Goal: Task Accomplishment & Management: Use online tool/utility

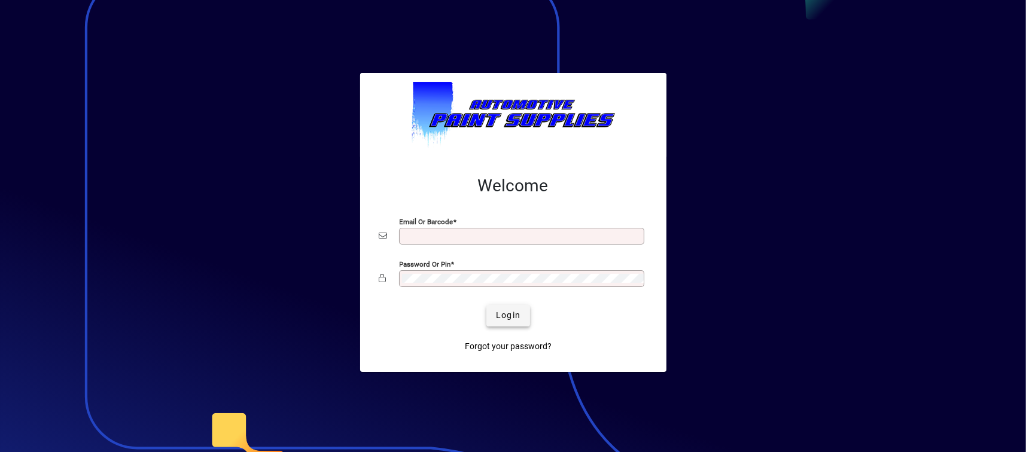
type input "**********"
click at [500, 312] on span "Login" at bounding box center [508, 315] width 25 height 13
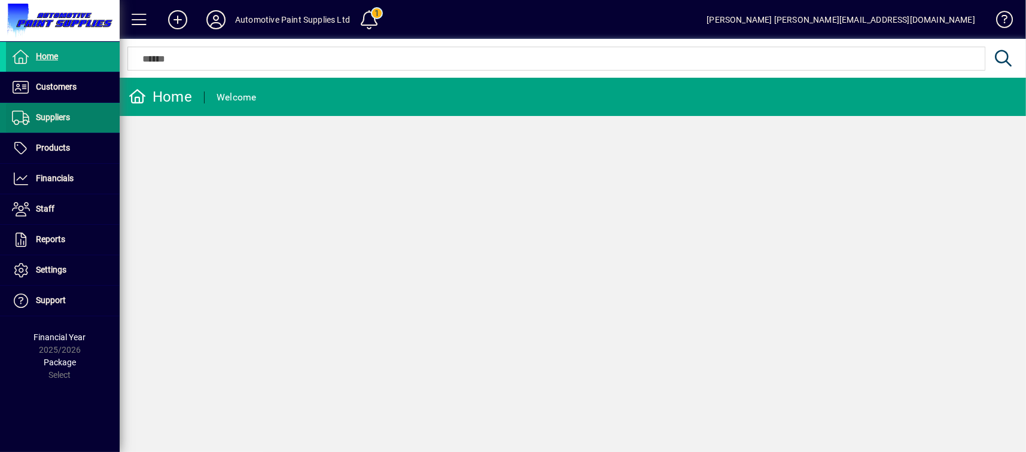
click at [76, 120] on span at bounding box center [63, 117] width 114 height 29
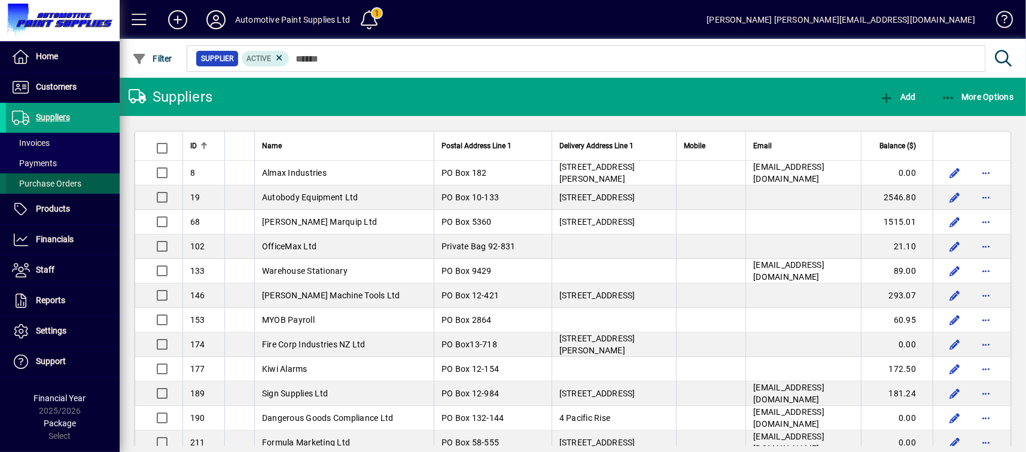
click at [84, 181] on span at bounding box center [63, 183] width 114 height 29
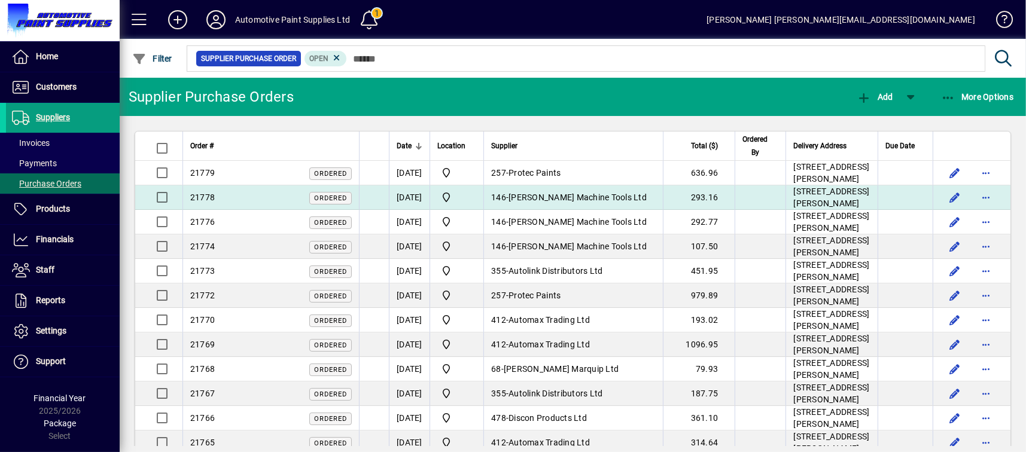
click at [551, 202] on span "[PERSON_NAME] Machine Tools Ltd" at bounding box center [578, 198] width 138 height 10
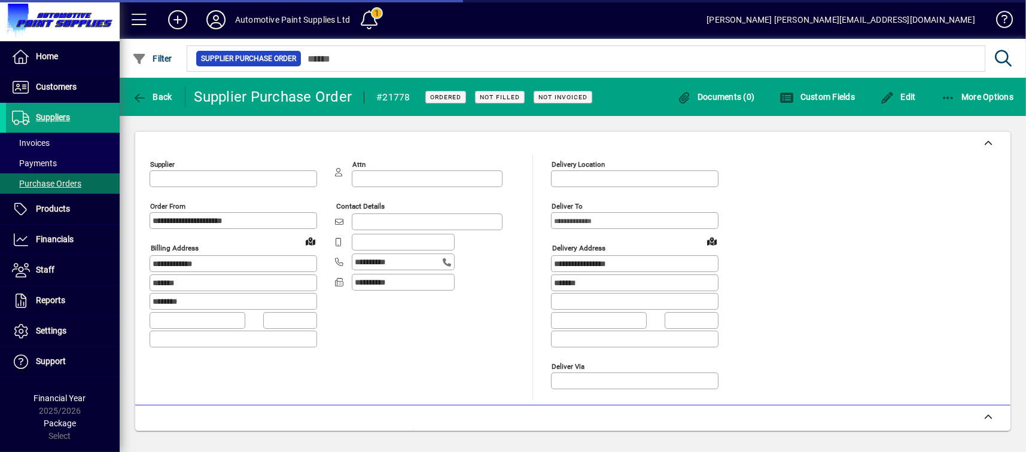
type input "**********"
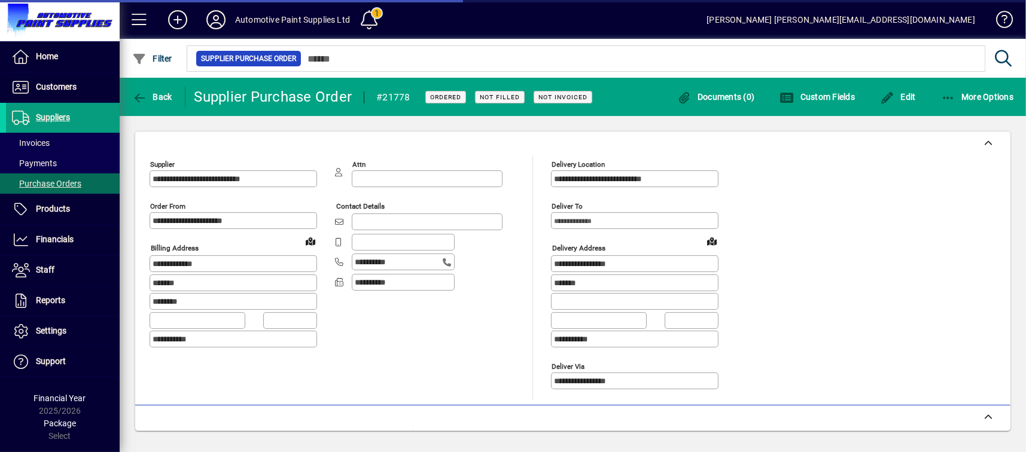
scroll to position [237, 0]
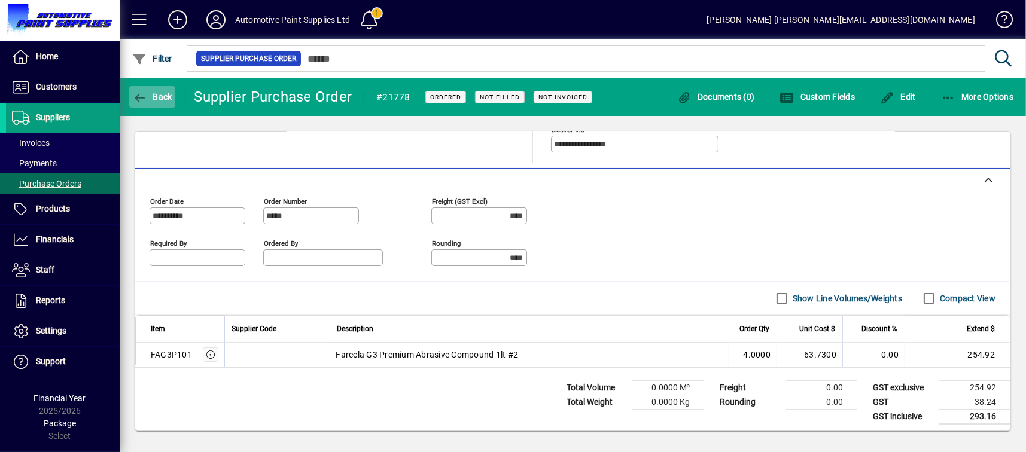
click at [153, 99] on span "Back" at bounding box center [152, 97] width 40 height 10
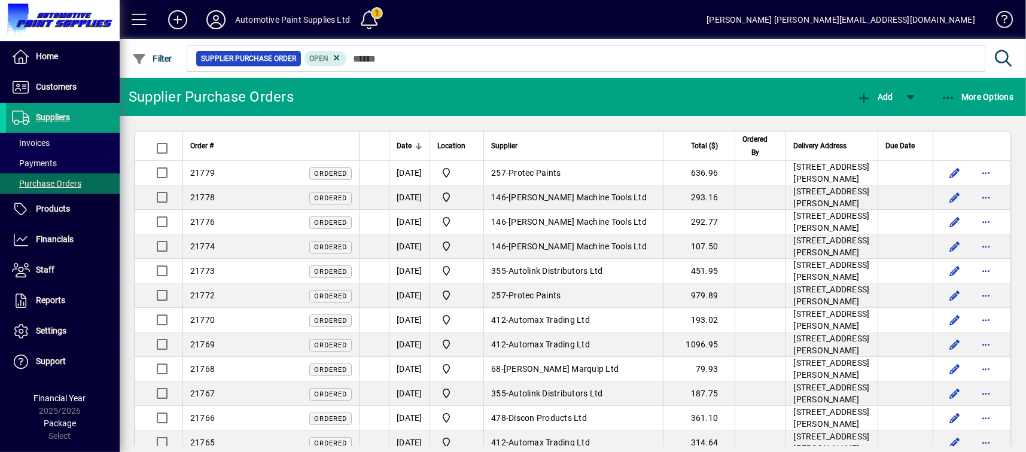
drag, startPoint x: 657, startPoint y: 320, endPoint x: 681, endPoint y: 313, distance: 24.8
click at [657, 259] on td "146 - [PERSON_NAME] Machine Tools Ltd" at bounding box center [572, 247] width 179 height 25
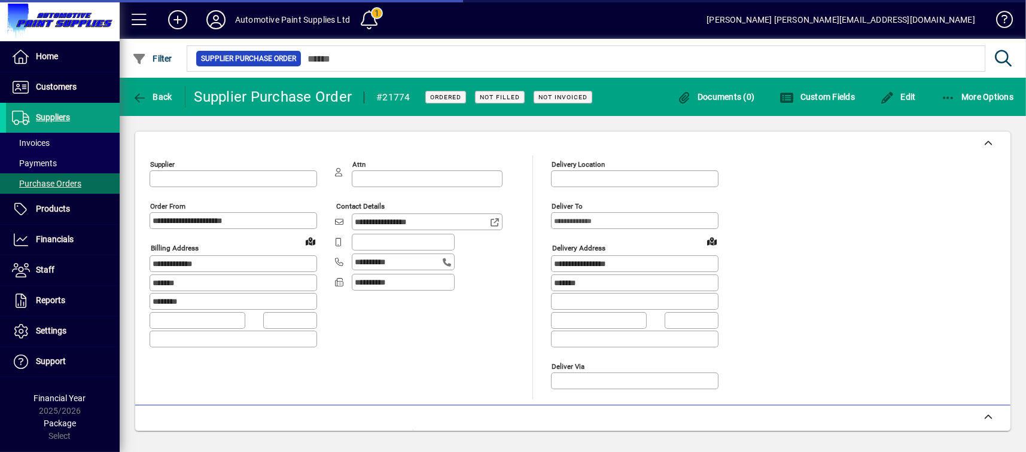
type input "**********"
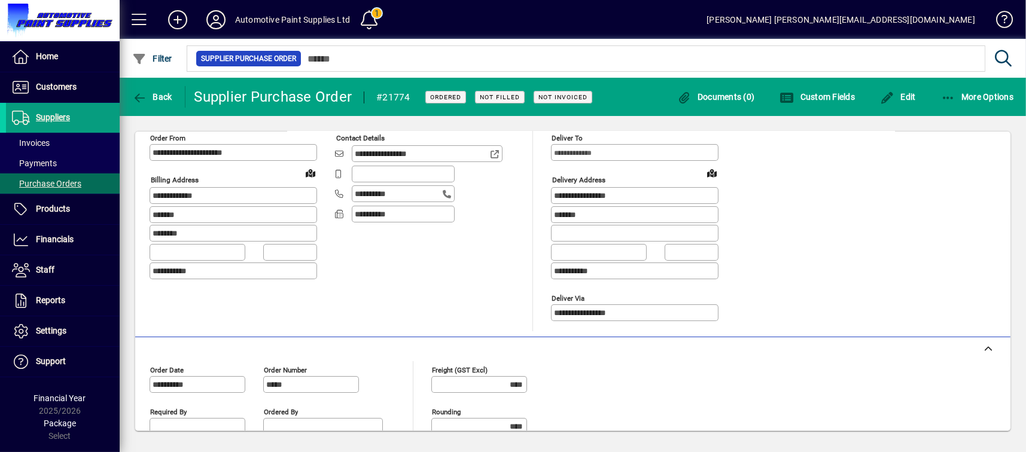
scroll to position [237, 0]
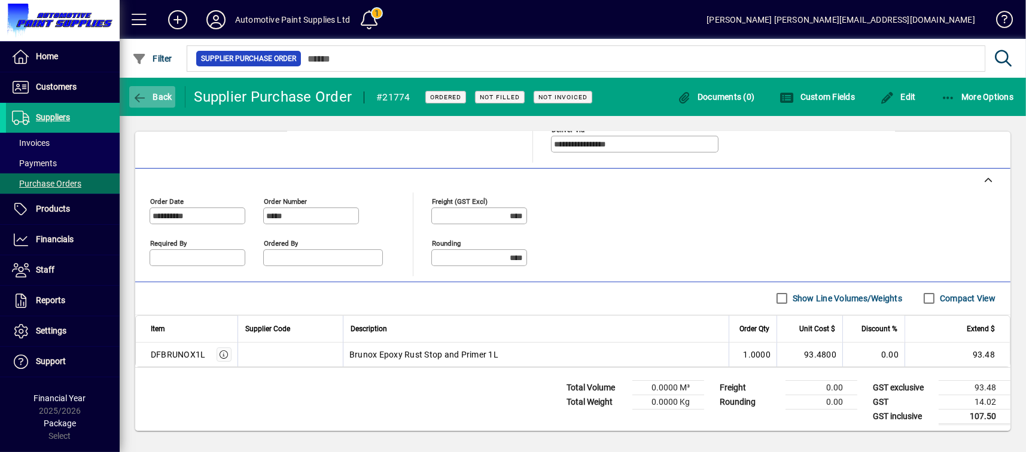
click at [145, 95] on icon "button" at bounding box center [139, 98] width 15 height 12
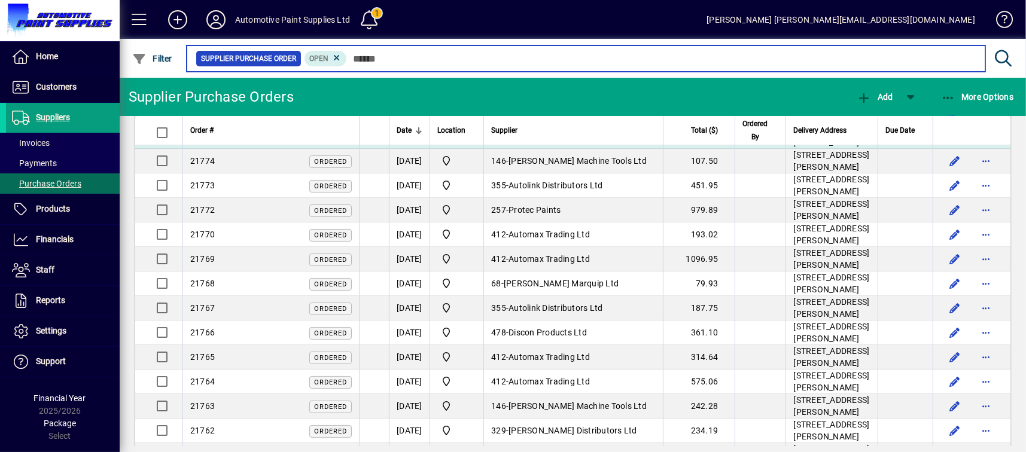
scroll to position [120, 0]
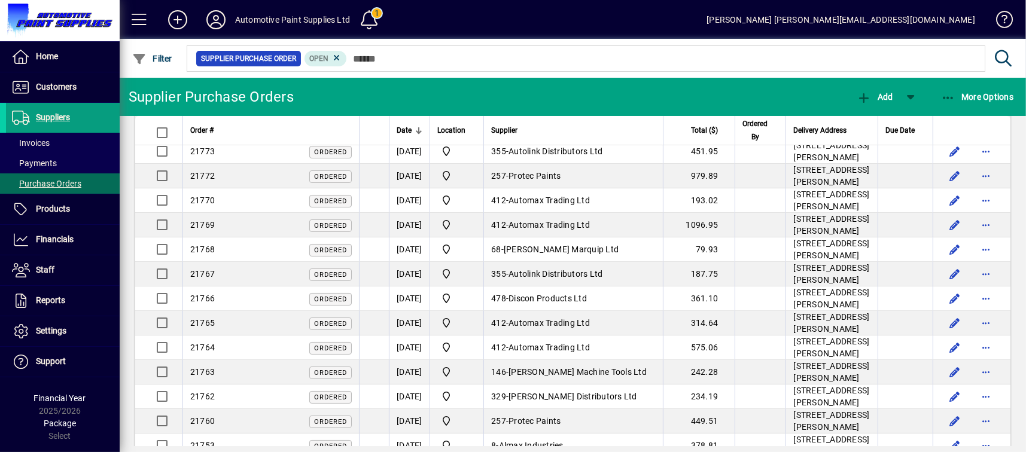
drag, startPoint x: 590, startPoint y: 255, endPoint x: 576, endPoint y: 255, distance: 14.4
click at [589, 156] on span "Autolink Distributors Ltd" at bounding box center [556, 152] width 94 height 10
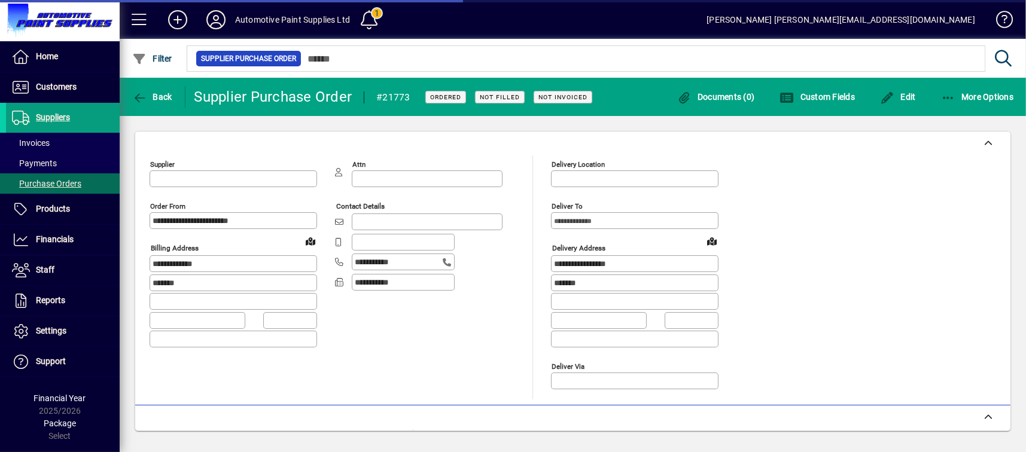
type input "**********"
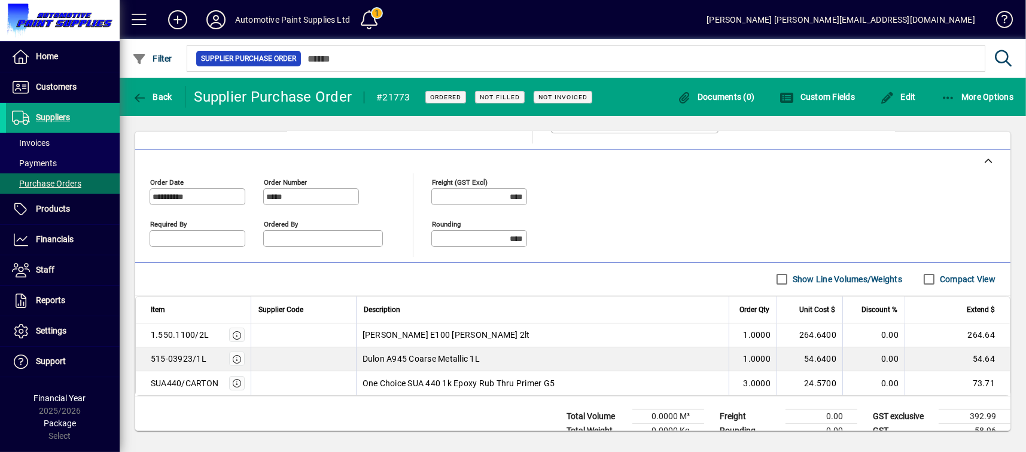
scroll to position [285, 0]
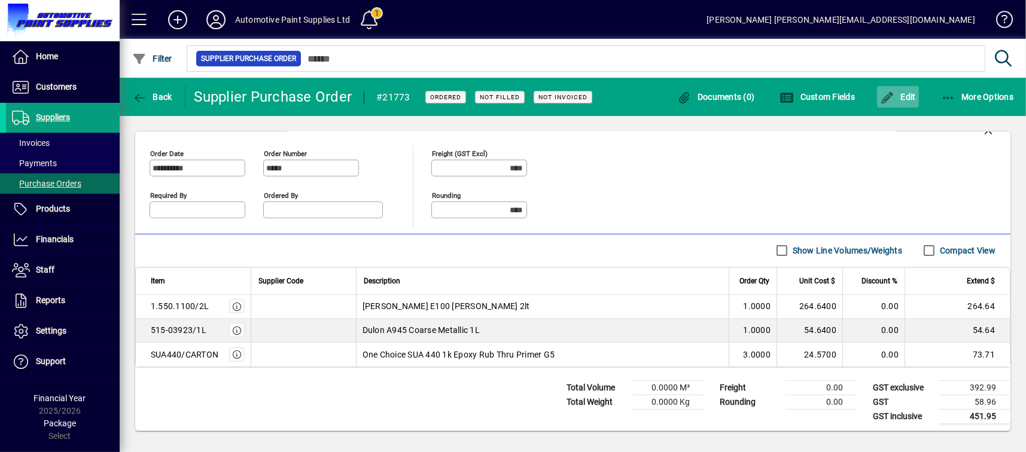
click at [902, 89] on span "button" at bounding box center [898, 97] width 42 height 29
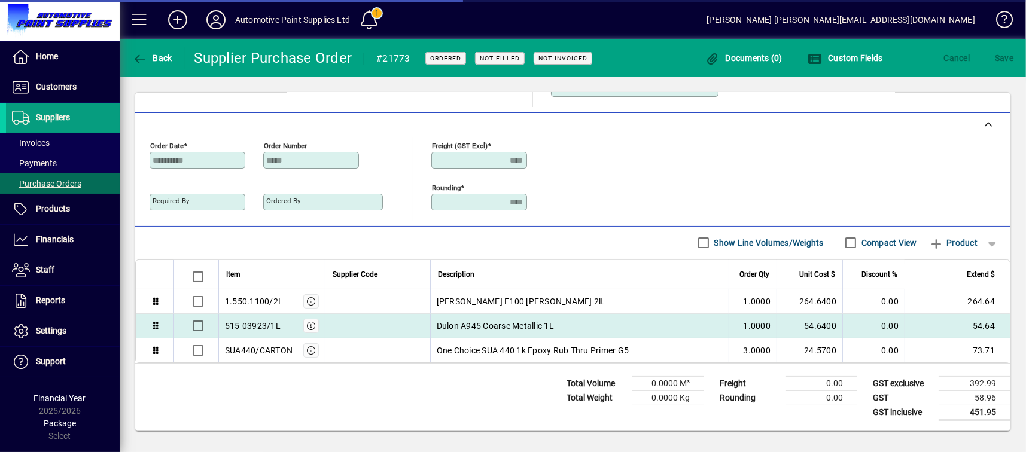
scroll to position [249, 0]
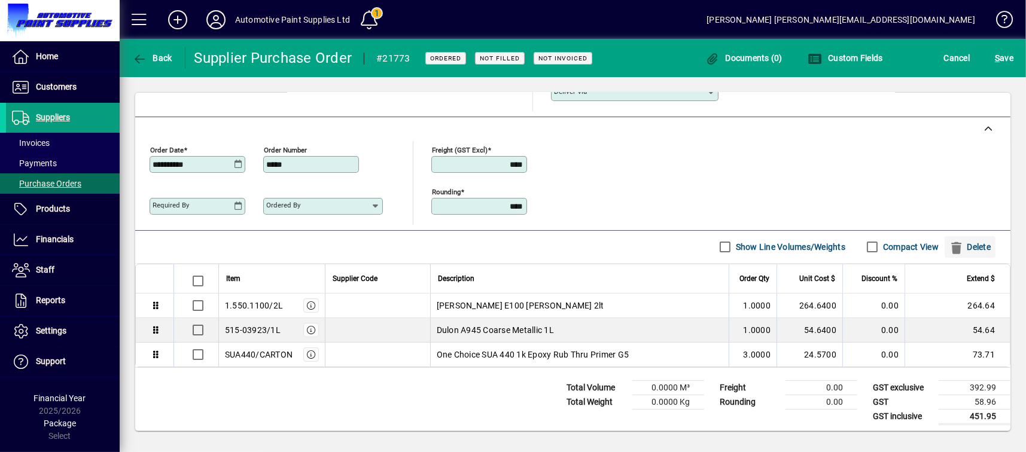
click at [958, 245] on span "Delete" at bounding box center [969, 247] width 41 height 19
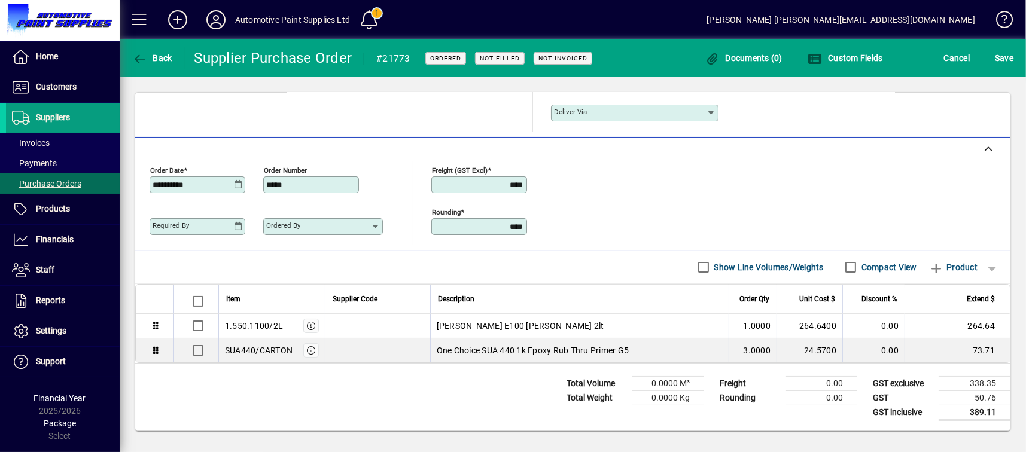
scroll to position [225, 0]
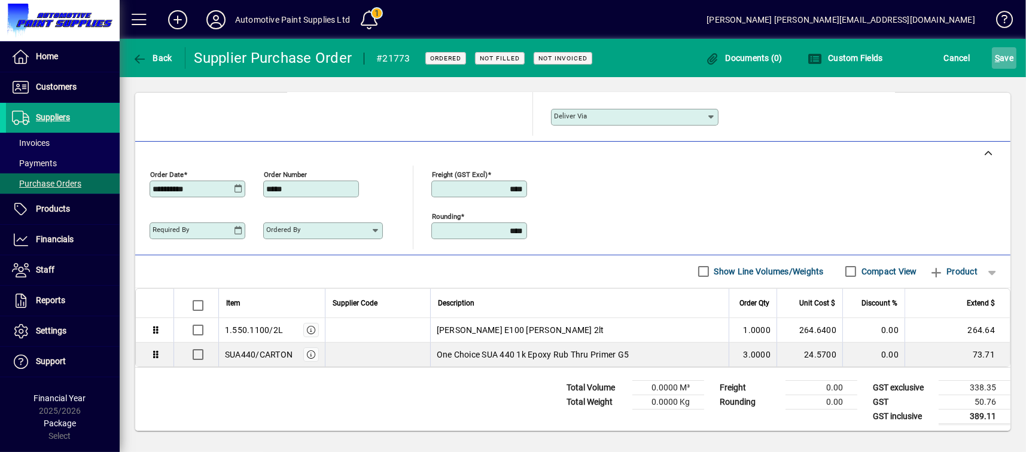
click at [992, 71] on span "submit" at bounding box center [1004, 58] width 25 height 29
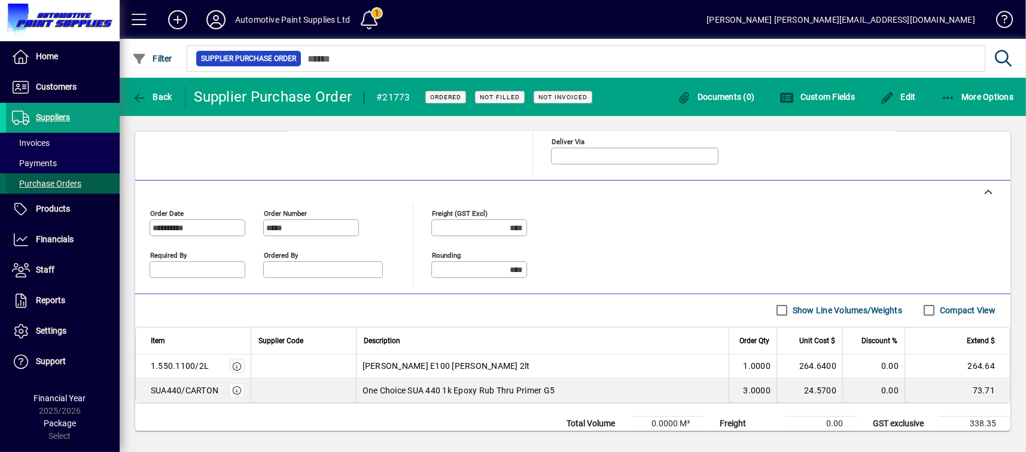
click at [73, 186] on span "Purchase Orders" at bounding box center [46, 184] width 69 height 10
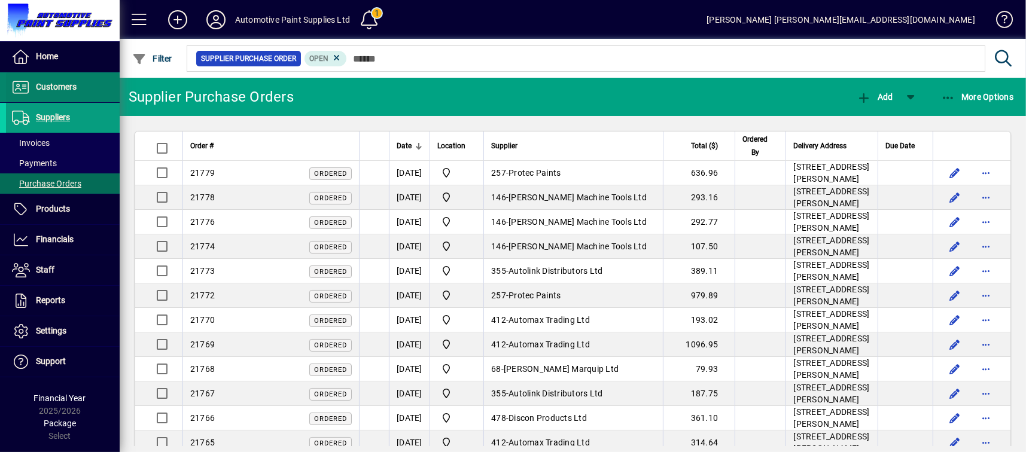
click at [56, 92] on span "Customers" at bounding box center [41, 87] width 71 height 14
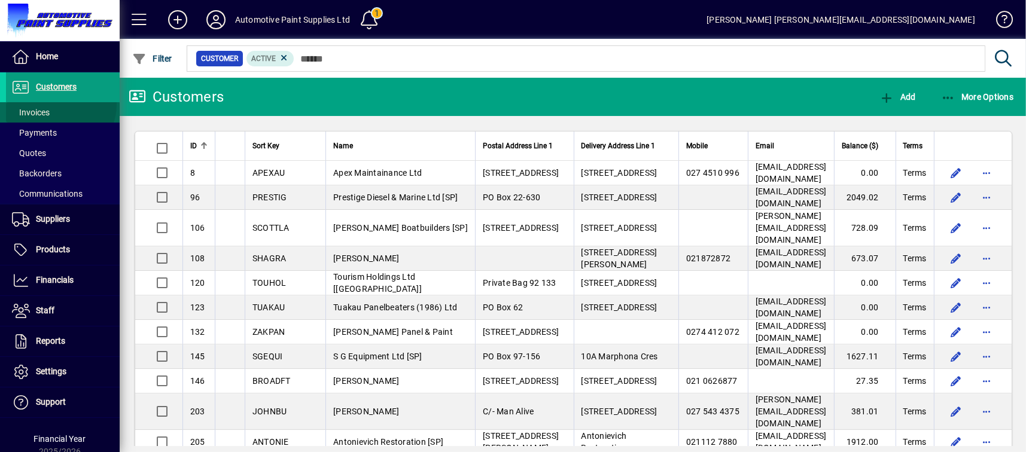
click at [60, 105] on span at bounding box center [63, 112] width 114 height 29
